Goal: Transaction & Acquisition: Purchase product/service

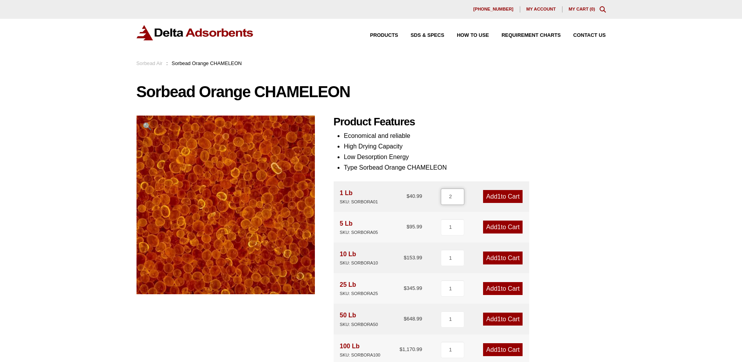
click at [460, 195] on input "2" at bounding box center [452, 196] width 23 height 16
type input "3"
click at [460, 195] on input "3" at bounding box center [452, 196] width 23 height 16
click at [498, 196] on span "3" at bounding box center [500, 196] width 4 height 7
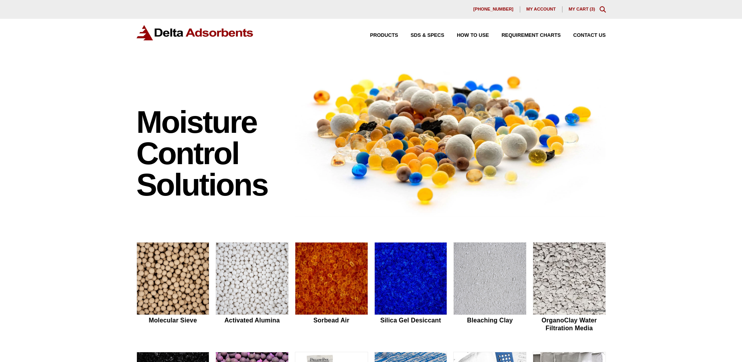
click at [586, 8] on link "My Cart ( 3 )" at bounding box center [582, 9] width 27 height 5
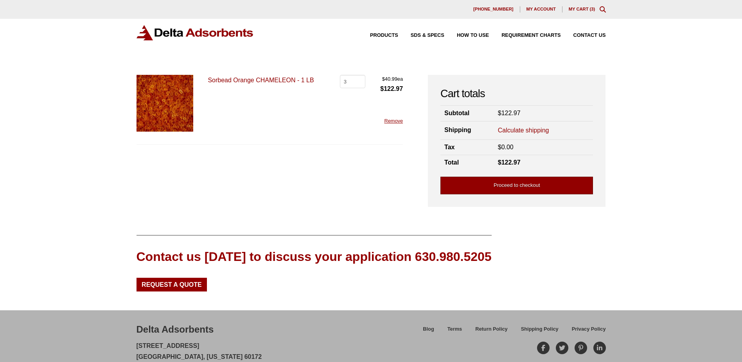
click at [528, 186] on link "Proceed to checkout" at bounding box center [517, 186] width 153 height 18
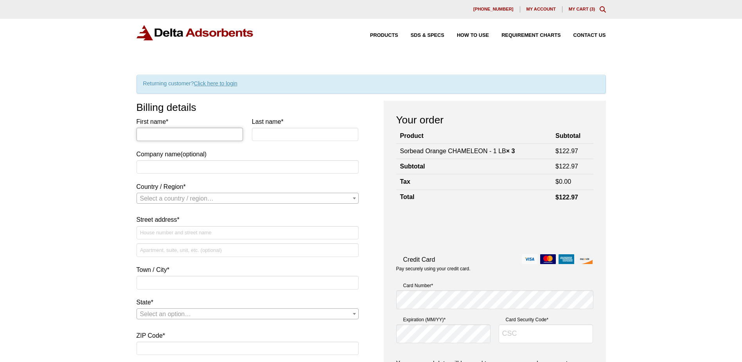
click at [163, 136] on input "First name *" at bounding box center [190, 134] width 107 height 13
type input "Linda"
type input "Bennett"
type input "Sames North America"
select select "US"
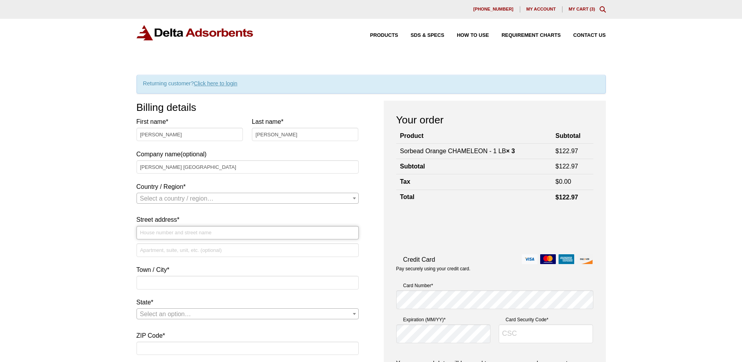
type input "45001 5 Mile Road"
type input "Plymouth, MI"
type input "48170"
type input "17349790008"
type input "[PERSON_NAME][EMAIL_ADDRESS][PERSON_NAME][PERSON_NAME][DOMAIN_NAME]"
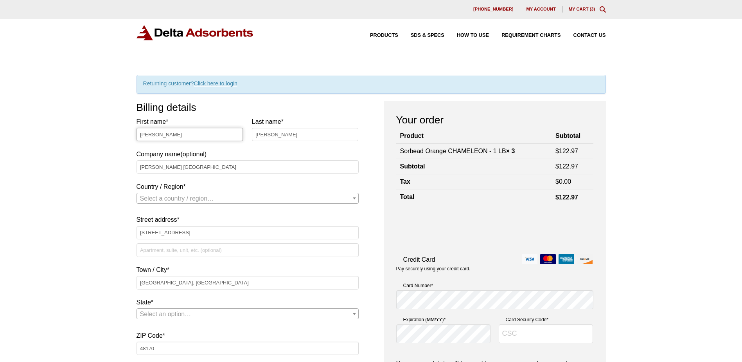
select select "US"
select select "MI"
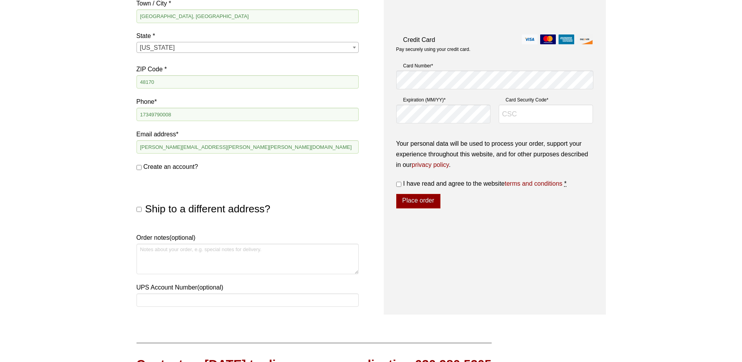
scroll to position [274, 0]
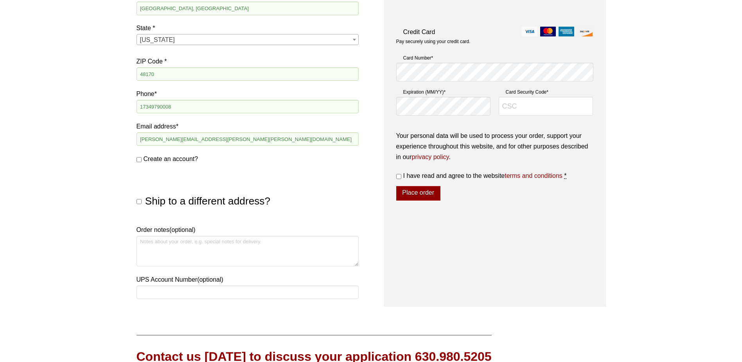
click at [140, 202] on input "Ship to a different address?" at bounding box center [139, 201] width 5 height 5
checkbox input "true"
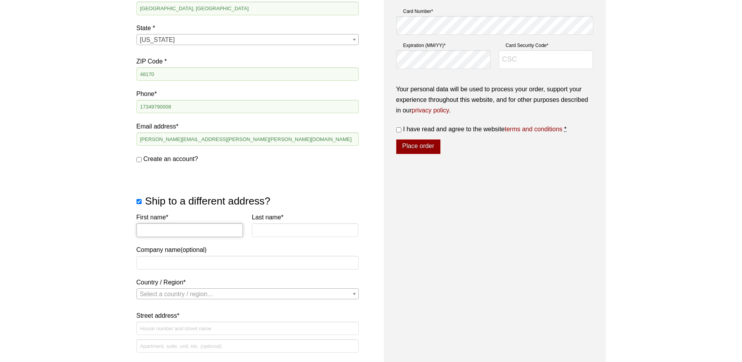
click at [189, 229] on input "First name *" at bounding box center [190, 229] width 107 height 13
type input "s"
click at [189, 229] on input "First name *" at bounding box center [190, 229] width 107 height 13
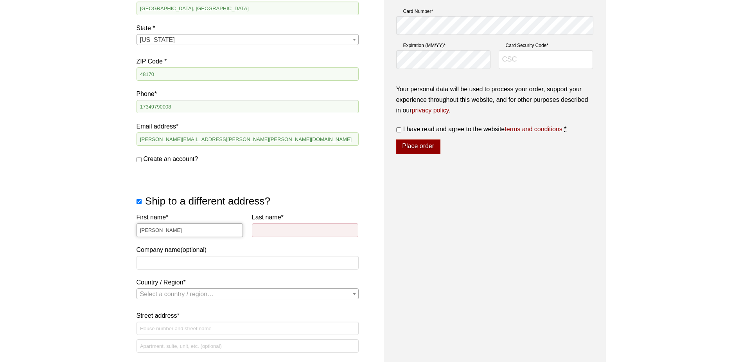
type input "Mike"
type input "Clark"
type input "Intec [PERSON_NAME]"
select select "US"
type input "146 West Phillips Road"
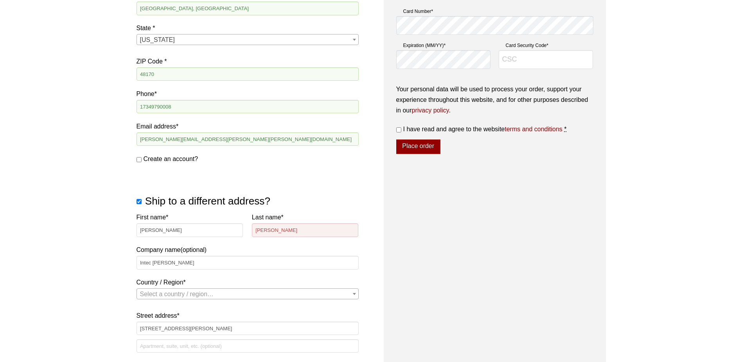
type input "Greer"
type input "29650"
select select "US"
select select "MI"
select select "US"
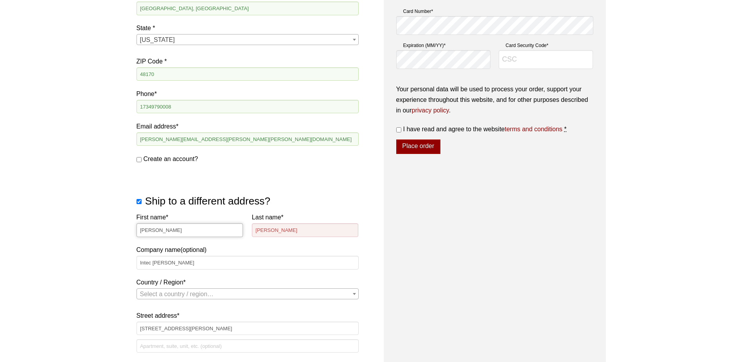
select select "SC"
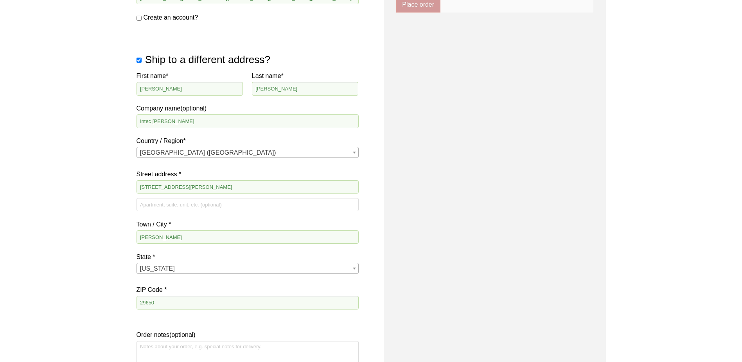
scroll to position [385, 0]
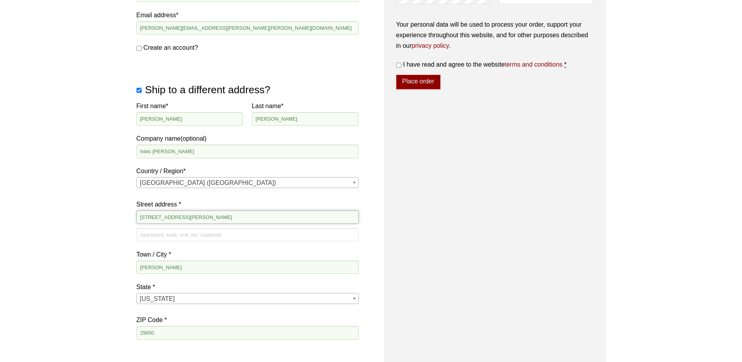
click at [219, 219] on input "146 West Phillips Road" at bounding box center [248, 216] width 222 height 13
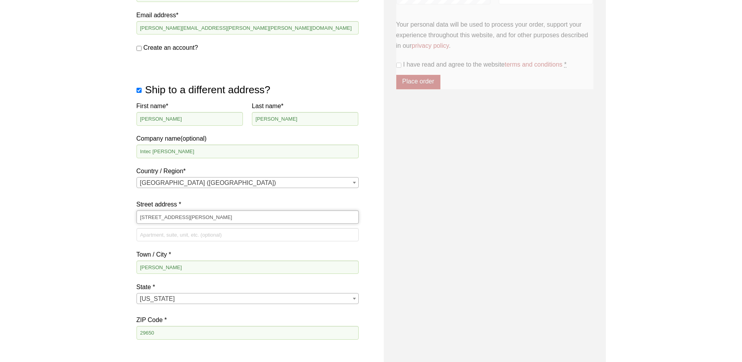
type input "[STREET_ADDRESS][PERSON_NAME]"
click at [110, 259] on div "Our website has detected that you are using an outdated browser that will preve…" at bounding box center [371, 122] width 742 height 1015
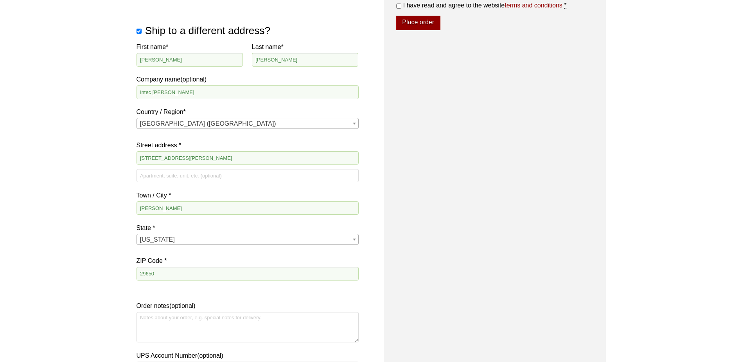
scroll to position [503, 0]
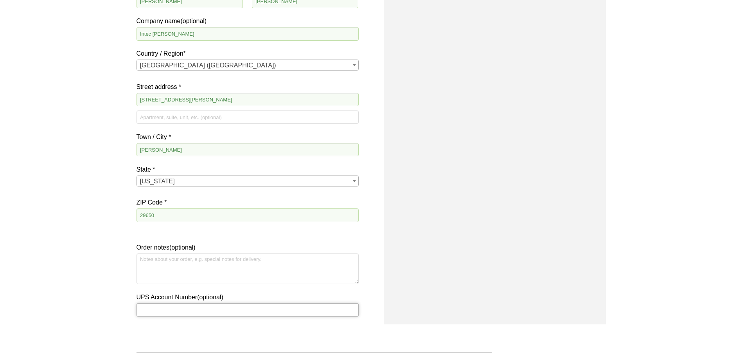
click at [177, 310] on input "UPS Account Number (optional)" at bounding box center [248, 309] width 222 height 13
type input "4886X2"
click at [209, 268] on textarea "Order notes (optional)" at bounding box center [248, 268] width 222 height 31
click at [283, 256] on textarea "Please ship UPS Collect and also reference PO# 262075." at bounding box center [248, 268] width 222 height 31
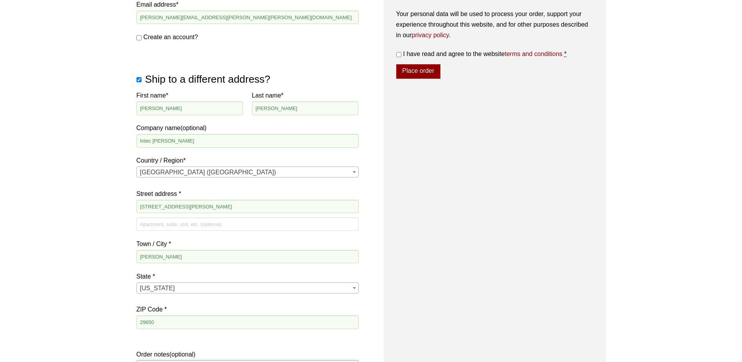
scroll to position [385, 0]
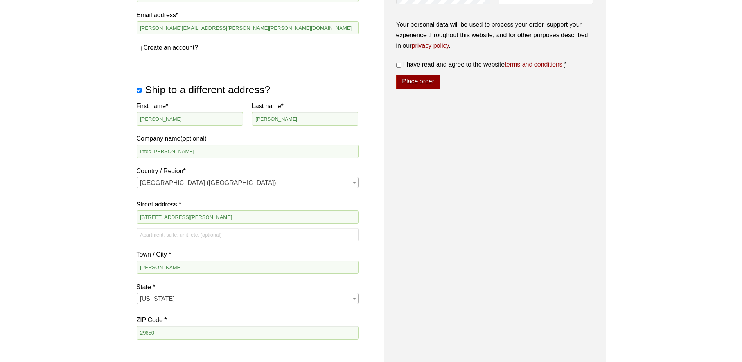
type textarea "Please ship UPS Collect and also reference PO# 262075. Thank you!"
click at [79, 221] on div "Our website has detected that you are using an outdated browser that will preve…" at bounding box center [371, 122] width 742 height 1015
click at [220, 216] on input "[STREET_ADDRESS][PERSON_NAME]" at bounding box center [248, 216] width 222 height 13
click at [109, 215] on div "Our website has detected that you are using an outdated browser that will preve…" at bounding box center [371, 122] width 742 height 1015
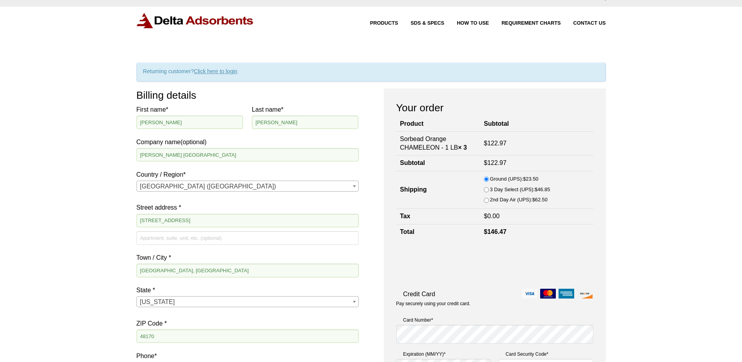
scroll to position [0, 0]
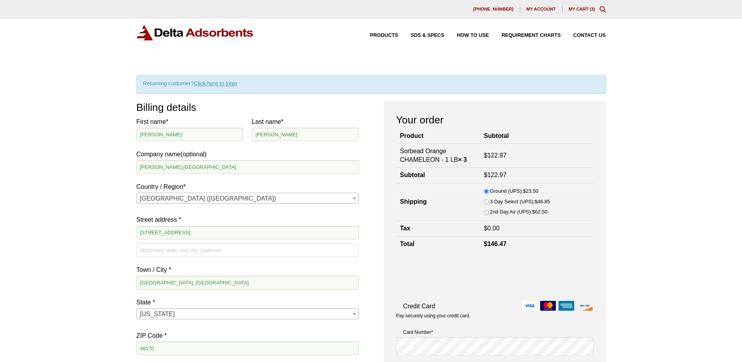
click at [484, 230] on td "$ 0.00" at bounding box center [536, 228] width 113 height 15
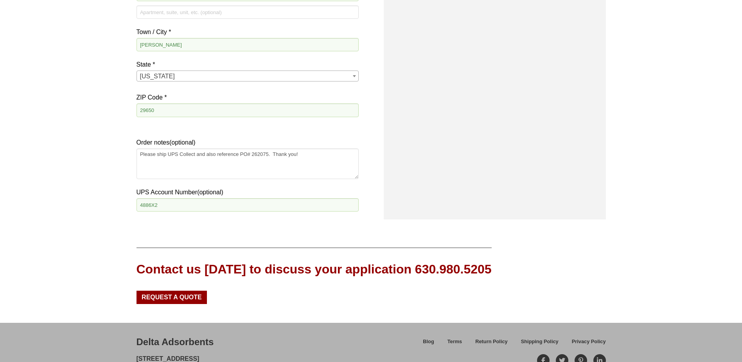
scroll to position [626, 0]
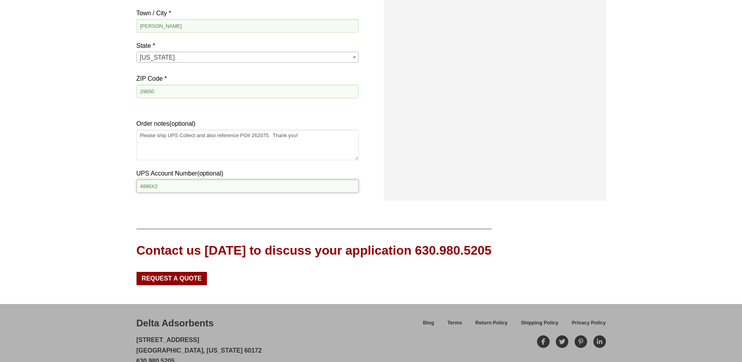
click at [199, 185] on input "4886X2" at bounding box center [248, 185] width 222 height 13
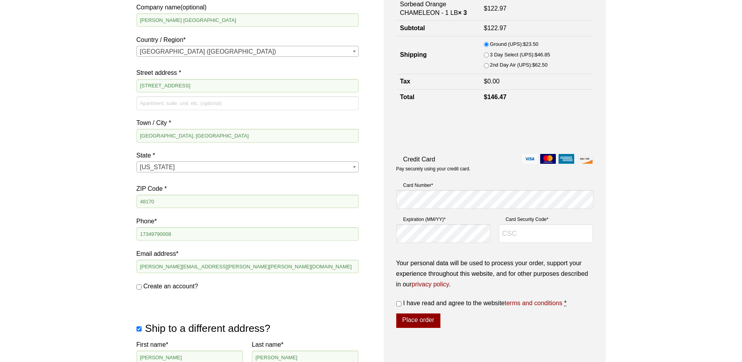
scroll to position [157, 0]
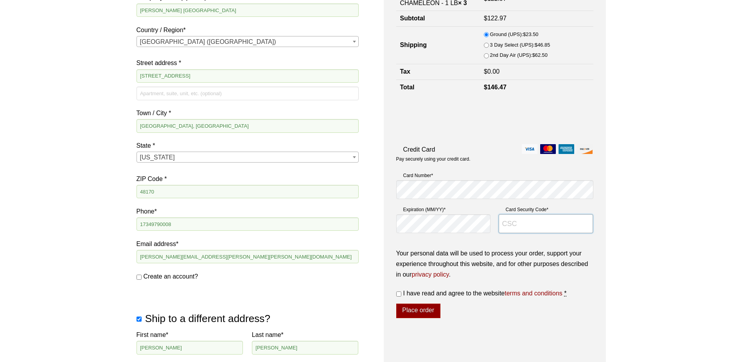
type input "7432"
click at [403, 295] on label "I have read and agree to the website terms and conditions *" at bounding box center [494, 293] width 197 height 11
click at [402, 295] on input "I have read and agree to the website terms and conditions *" at bounding box center [398, 293] width 5 height 5
checkbox input "true"
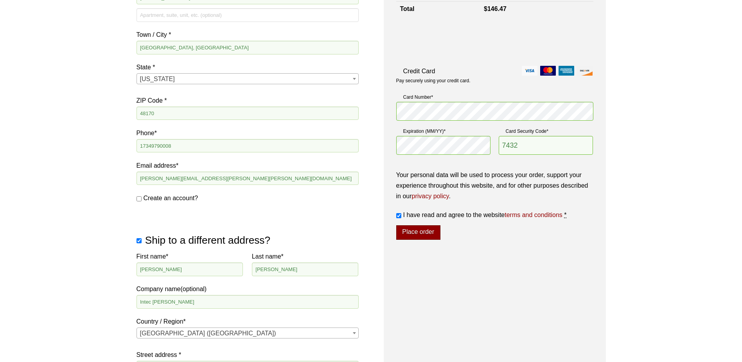
click at [422, 230] on button "Place order" at bounding box center [418, 232] width 44 height 15
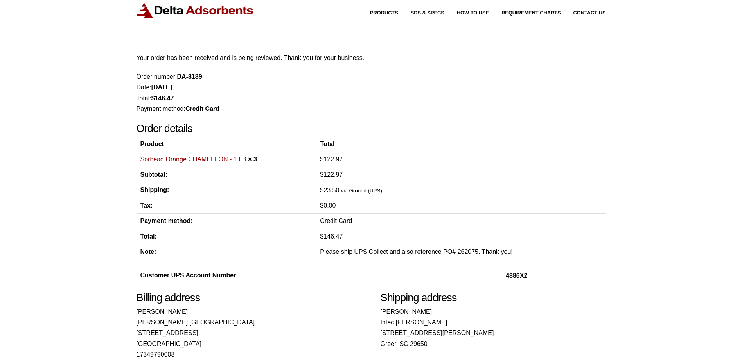
scroll to position [1, 0]
